Goal: Task Accomplishment & Management: Use online tool/utility

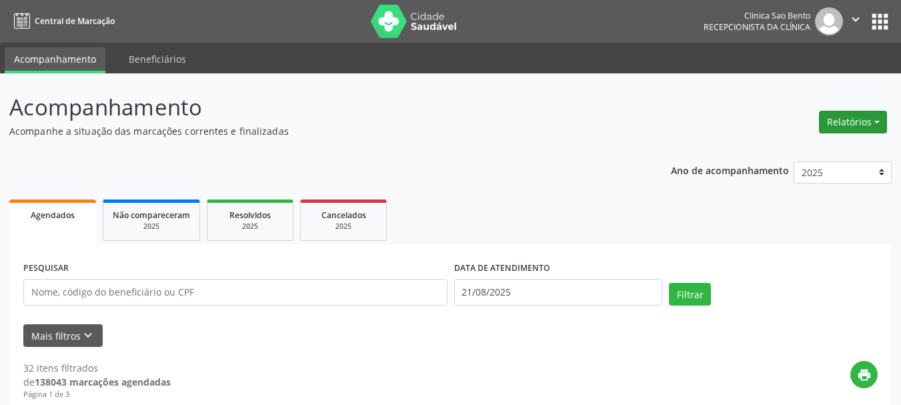
click at [856, 117] on button "Relatórios" at bounding box center [853, 122] width 68 height 23
click at [820, 142] on link "Agendamentos" at bounding box center [814, 150] width 143 height 19
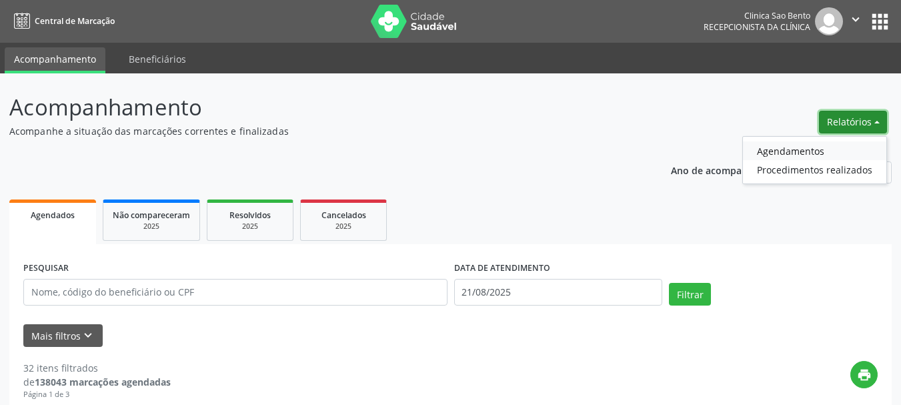
select select "7"
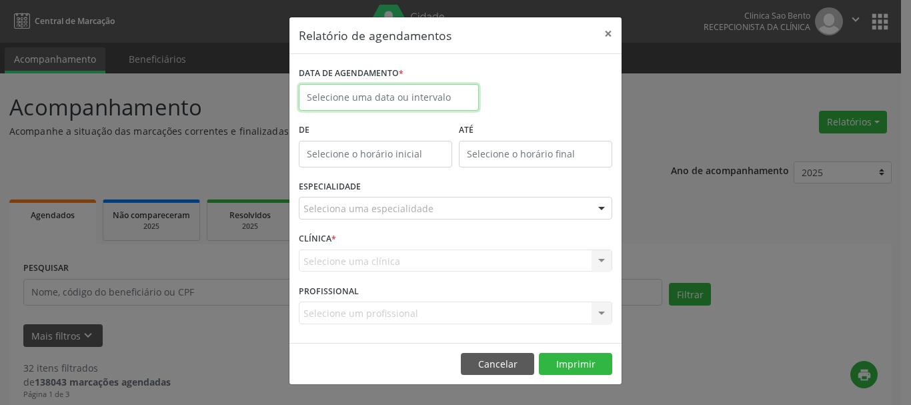
click at [436, 98] on body "Central de Marcação Clinica [GEOGRAPHIC_DATA] Recepcionista da clínica  Config…" at bounding box center [455, 202] width 911 height 405
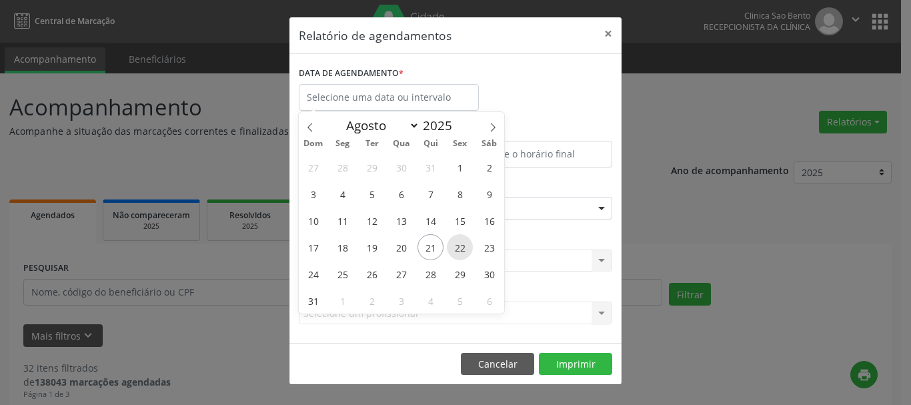
click at [461, 249] on span "22" at bounding box center [460, 247] width 26 height 26
type input "[DATE]"
click at [461, 249] on span "22" at bounding box center [460, 247] width 26 height 26
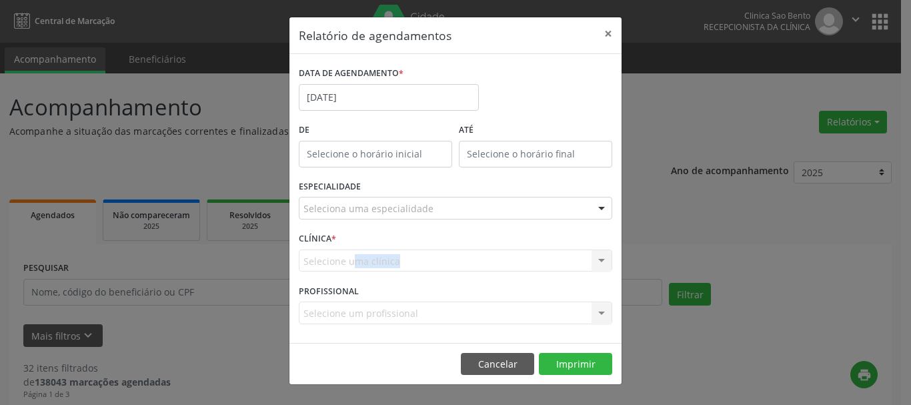
click at [461, 249] on div "Selecione uma clínica Nenhum resultado encontrado para: " " Não há nenhuma opçã…" at bounding box center [455, 260] width 313 height 23
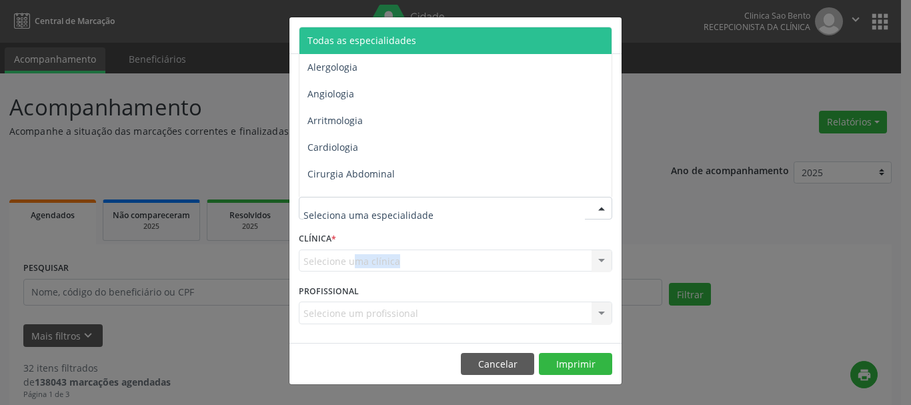
click at [496, 211] on div at bounding box center [455, 208] width 313 height 23
click at [474, 48] on span "Todas as especialidades" at bounding box center [456, 40] width 314 height 27
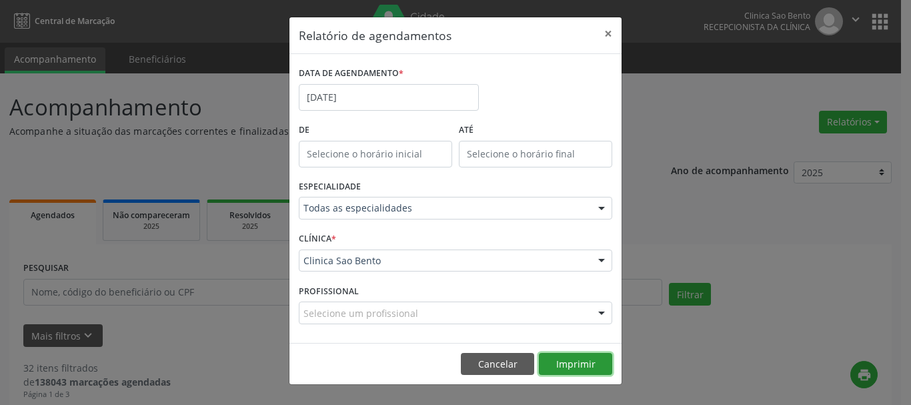
click at [587, 358] on button "Imprimir" at bounding box center [575, 364] width 73 height 23
